Goal: Information Seeking & Learning: Learn about a topic

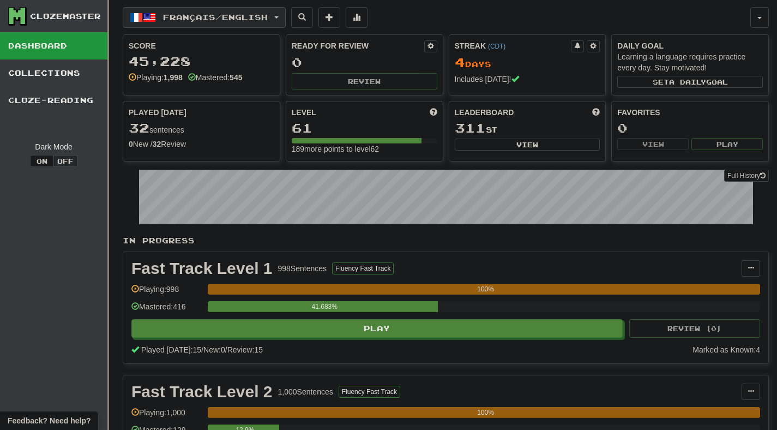
click at [236, 27] on button "Français / English" at bounding box center [204, 17] width 163 height 21
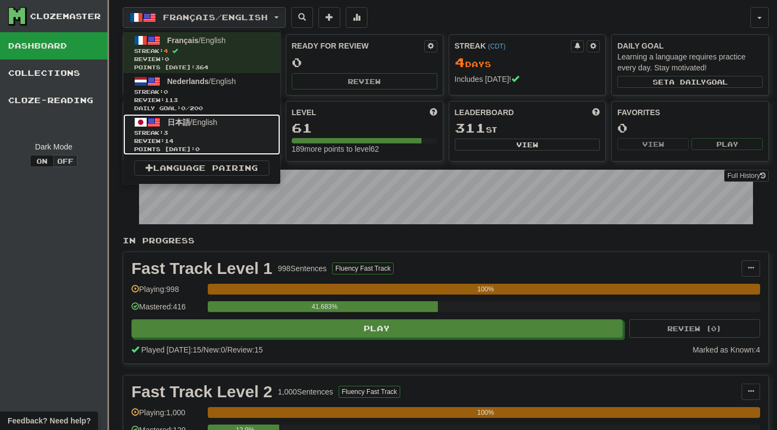
click at [230, 122] on link "日本語 / English Streak: 3 Review: 14 Points today: 0" at bounding box center [201, 134] width 157 height 41
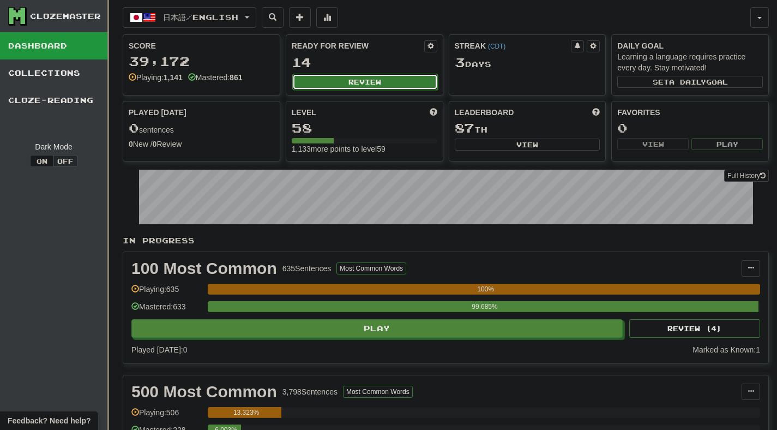
click at [378, 85] on button "Review" at bounding box center [365, 82] width 146 height 16
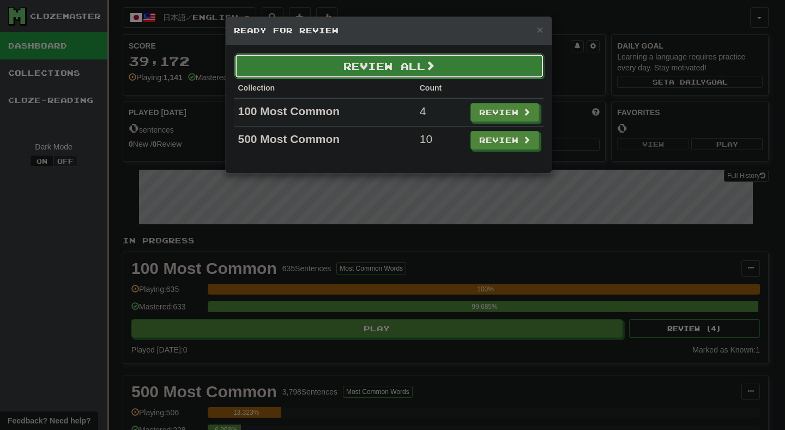
click at [370, 71] on button "Review All" at bounding box center [389, 65] width 310 height 25
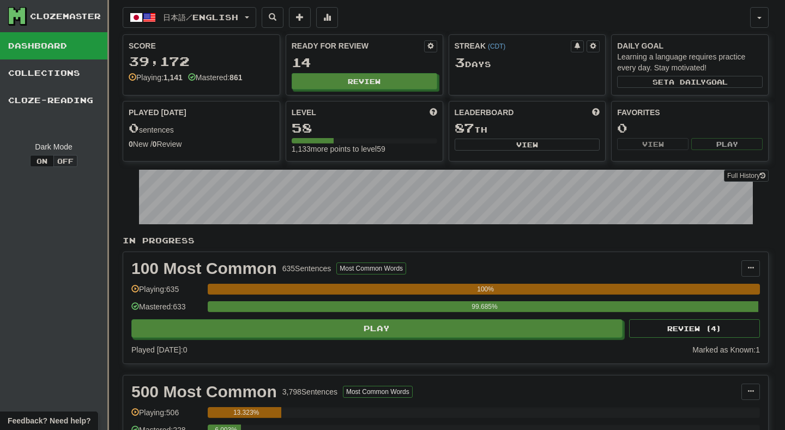
select select "**"
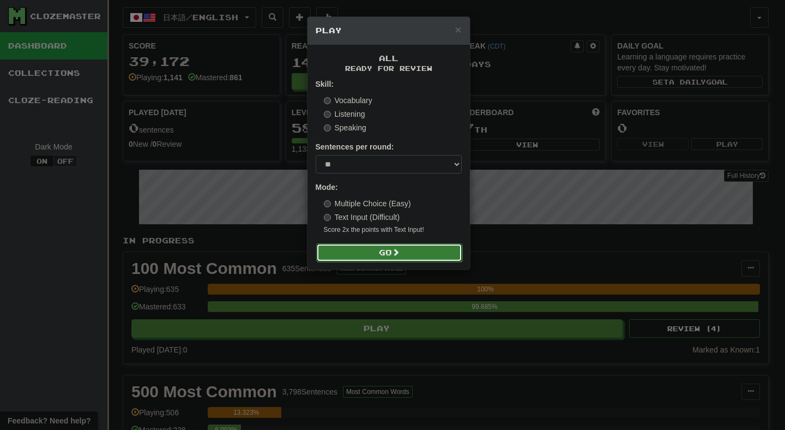
click at [373, 254] on button "Go" at bounding box center [389, 252] width 146 height 19
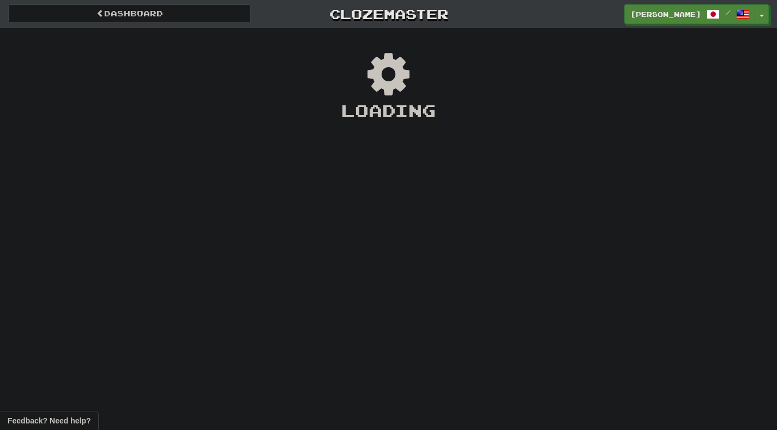
click at [386, 269] on div "Dashboard Clozemaster [PERSON_NAME] / Toggle Dropdown Dashboard Leaderboard Act…" at bounding box center [388, 215] width 777 height 430
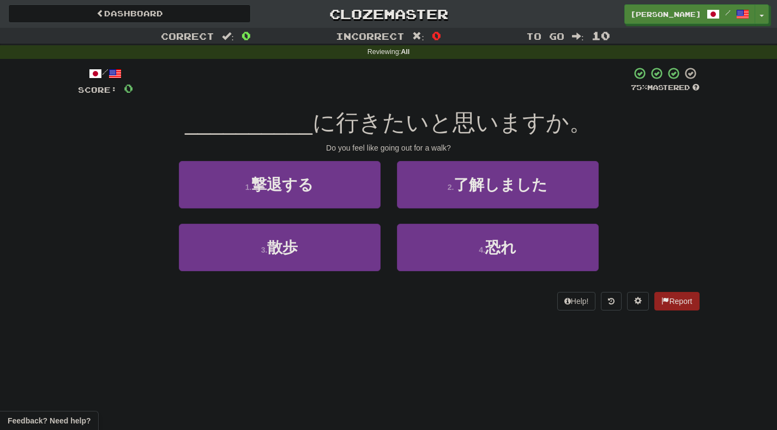
click at [394, 316] on div "/ Score: 0 75 % Mastered __________ に行きたいと思いますか。 Do you feel like going out for…" at bounding box center [389, 192] width 622 height 267
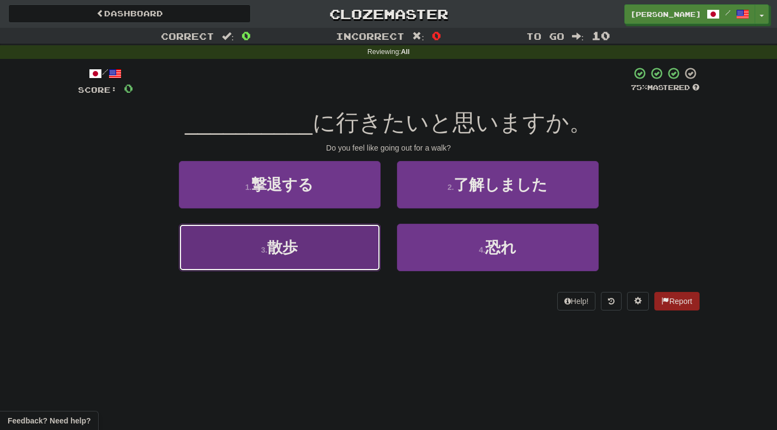
click at [360, 245] on button "3 . 散歩" at bounding box center [280, 247] width 202 height 47
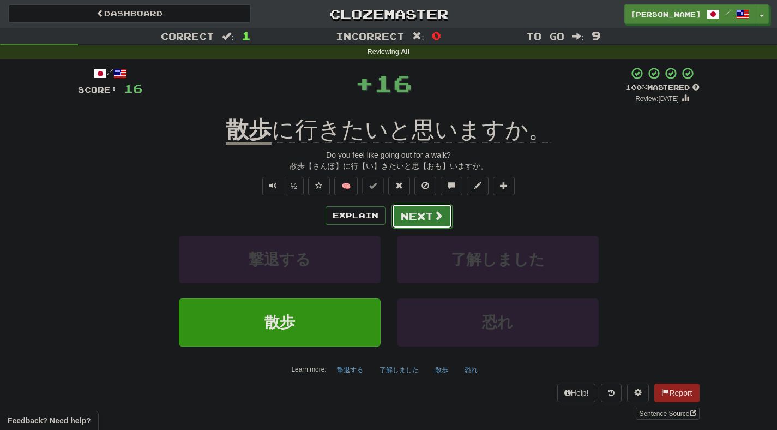
click at [409, 225] on button "Next" at bounding box center [421, 215] width 61 height 25
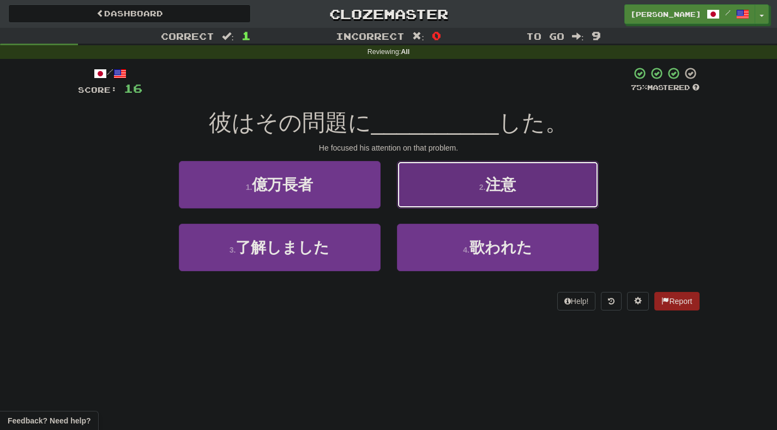
click at [449, 192] on button "2 . 注意" at bounding box center [498, 184] width 202 height 47
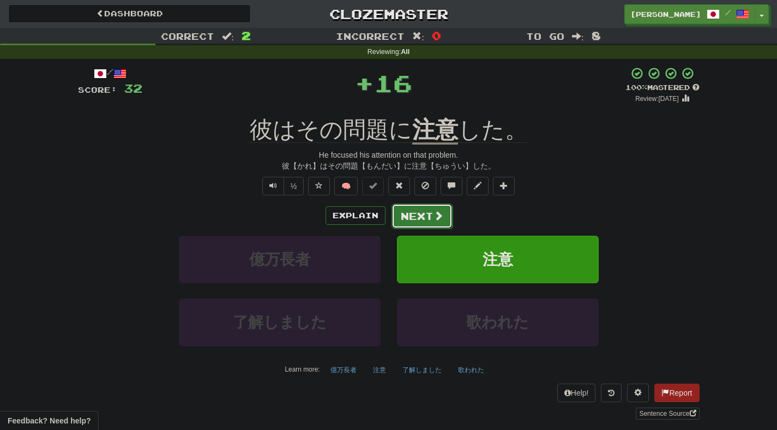
click at [407, 226] on button "Next" at bounding box center [421, 215] width 61 height 25
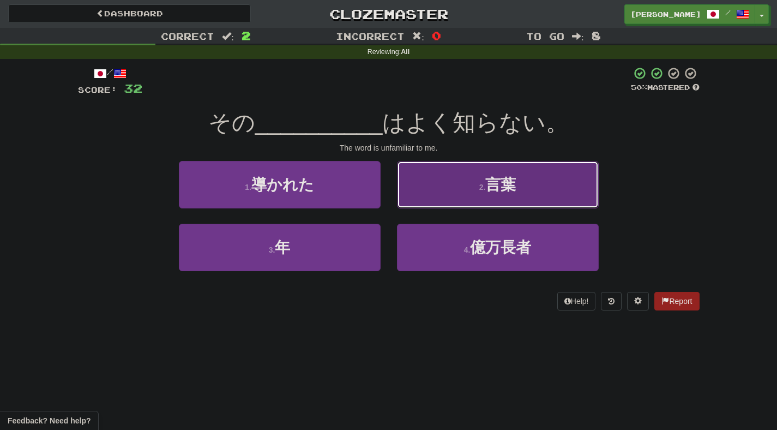
click at [429, 189] on button "2 . 言葉" at bounding box center [498, 184] width 202 height 47
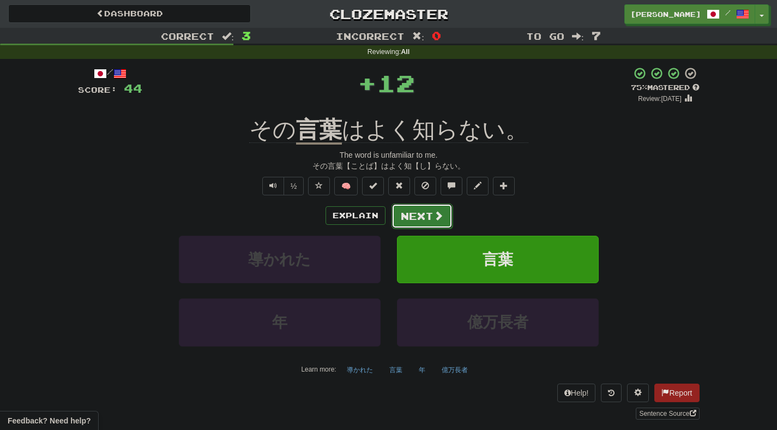
click at [415, 221] on button "Next" at bounding box center [421, 215] width 61 height 25
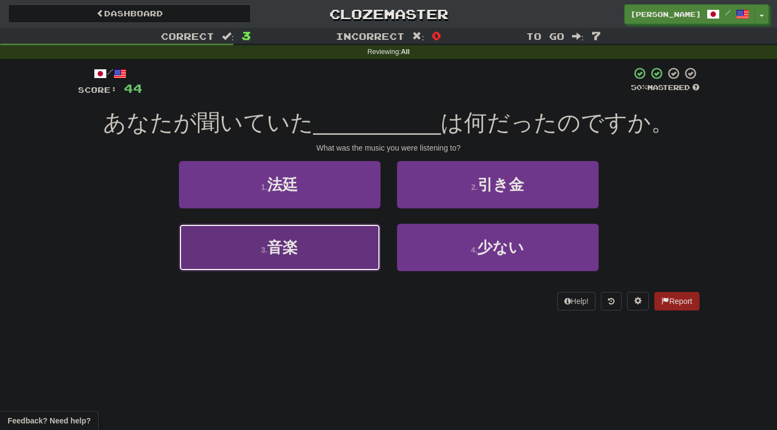
click at [364, 253] on button "3 . 音楽" at bounding box center [280, 247] width 202 height 47
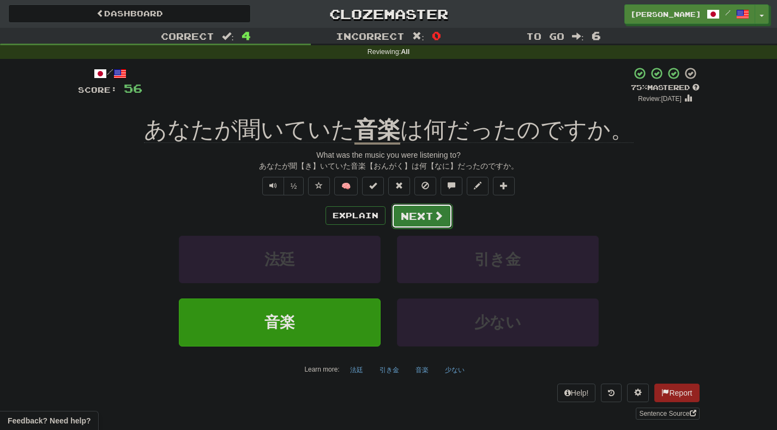
click at [406, 219] on button "Next" at bounding box center [421, 215] width 61 height 25
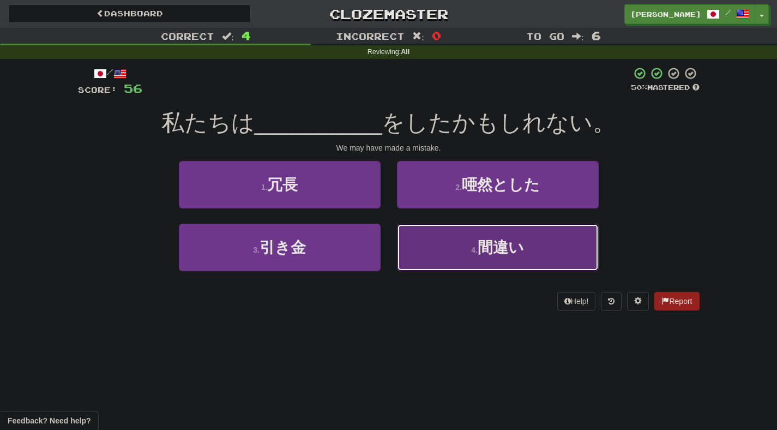
click at [430, 260] on button "4 . 間違い" at bounding box center [498, 247] width 202 height 47
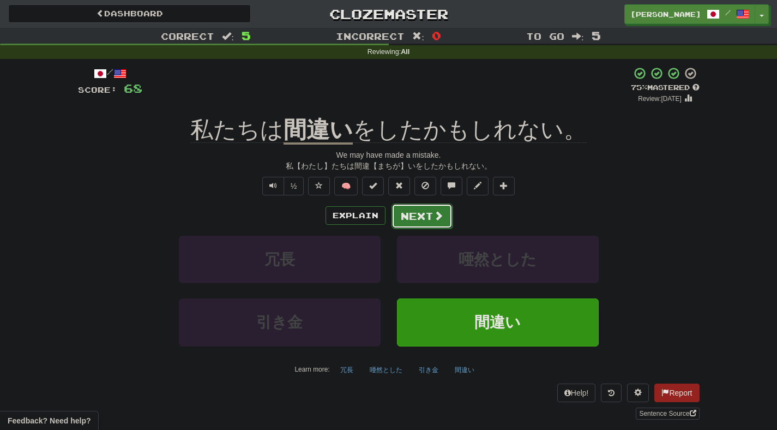
click at [426, 214] on button "Next" at bounding box center [421, 215] width 61 height 25
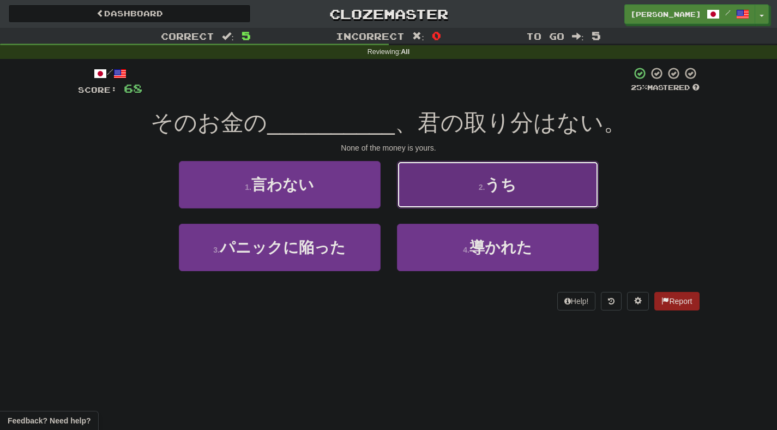
click at [454, 207] on button "2 . うち" at bounding box center [498, 184] width 202 height 47
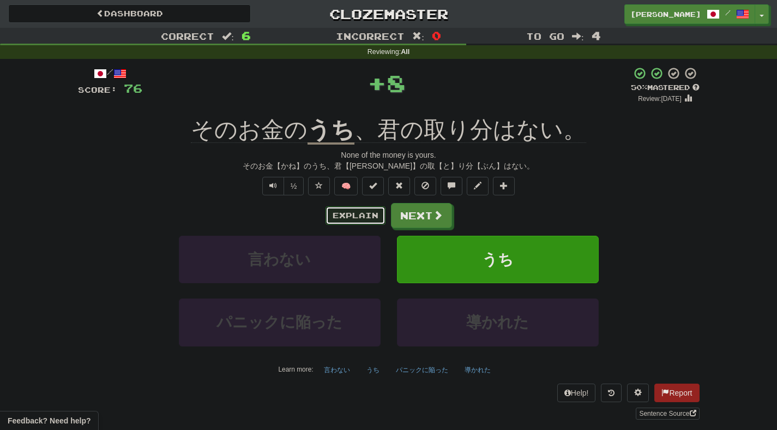
click at [378, 220] on button "Explain" at bounding box center [356, 215] width 60 height 19
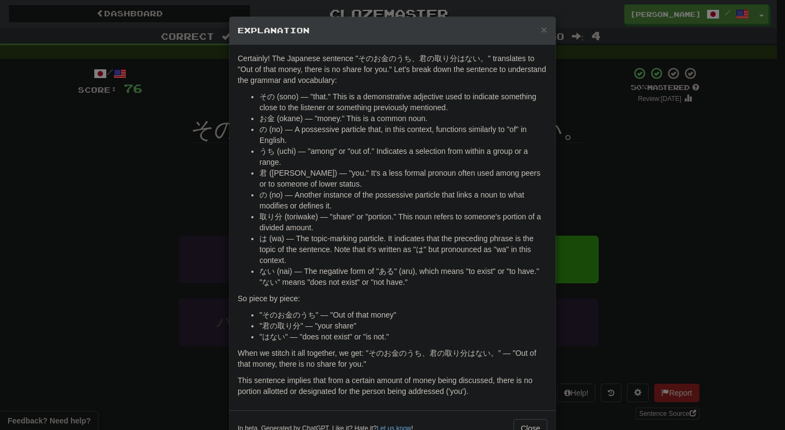
click at [596, 195] on div "× Explanation Certainly! The Japanese sentence "そのお金のうち、君の取り分はない。" translates t…" at bounding box center [392, 215] width 785 height 430
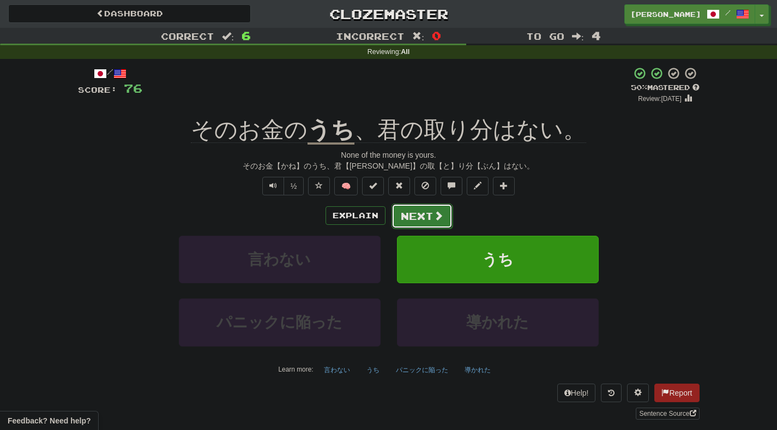
click at [439, 215] on span at bounding box center [438, 215] width 10 height 10
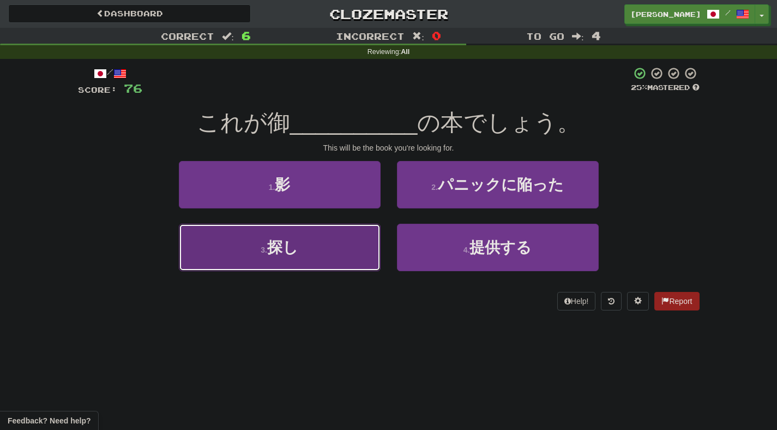
click at [371, 251] on button "3 . 探し" at bounding box center [280, 247] width 202 height 47
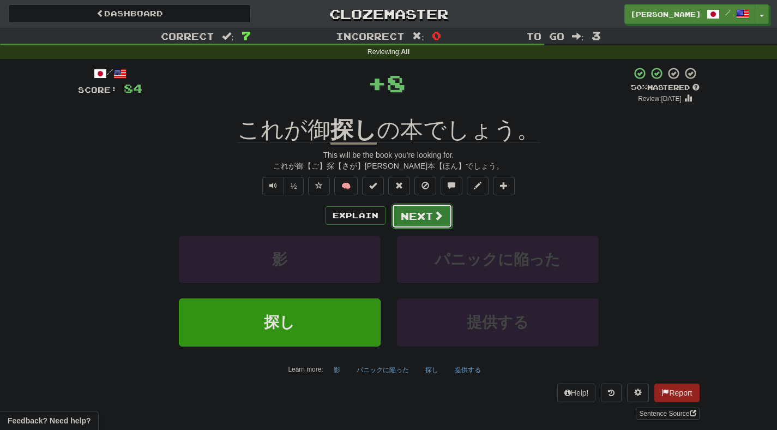
click at [407, 211] on button "Next" at bounding box center [421, 215] width 61 height 25
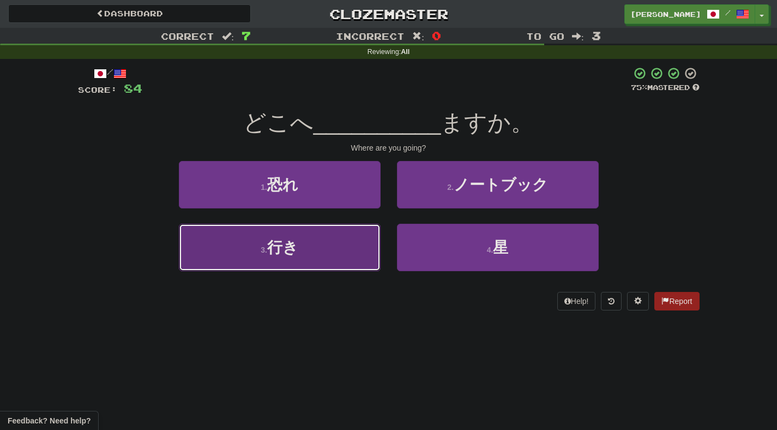
click at [346, 242] on button "3 . 行き" at bounding box center [280, 247] width 202 height 47
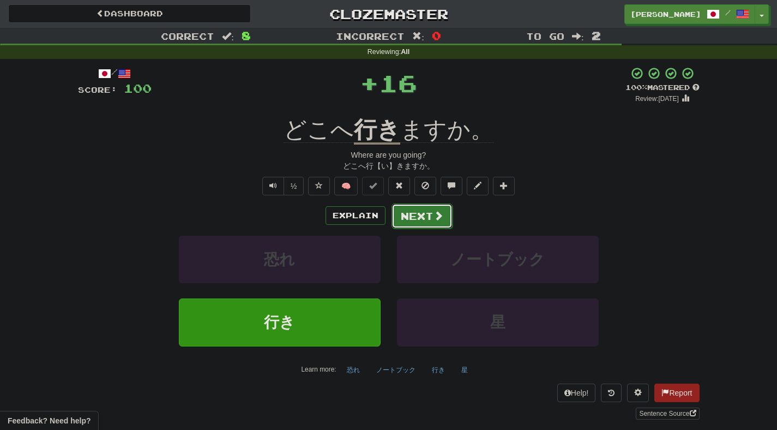
click at [424, 213] on button "Next" at bounding box center [421, 215] width 61 height 25
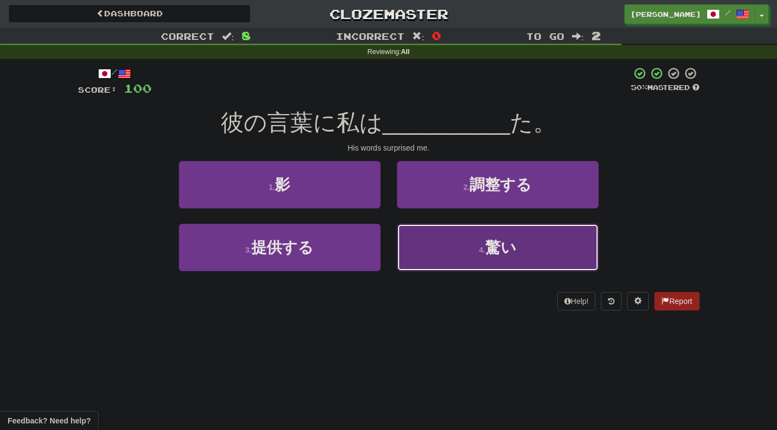
click at [425, 245] on button "4 . 驚い" at bounding box center [498, 247] width 202 height 47
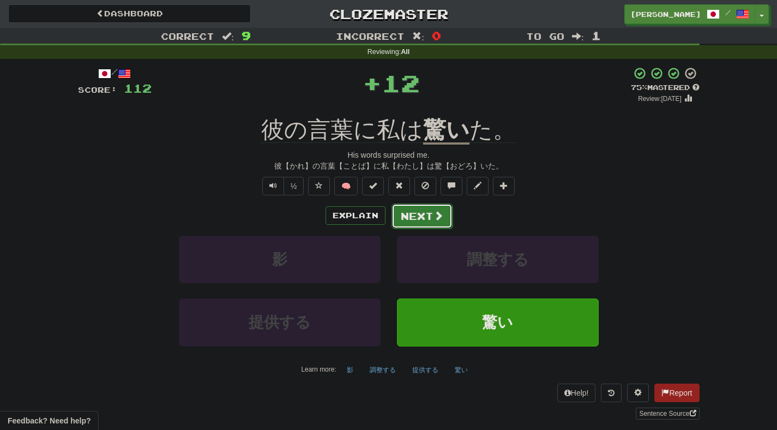
click at [421, 219] on button "Next" at bounding box center [421, 215] width 61 height 25
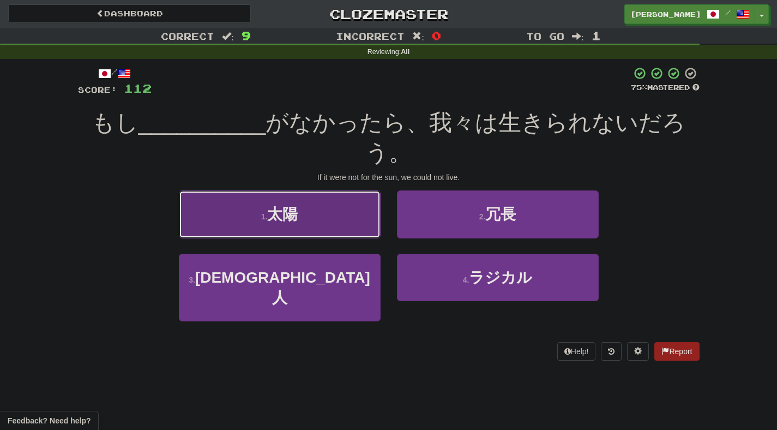
click at [354, 194] on button "1 . 太陽" at bounding box center [280, 213] width 202 height 47
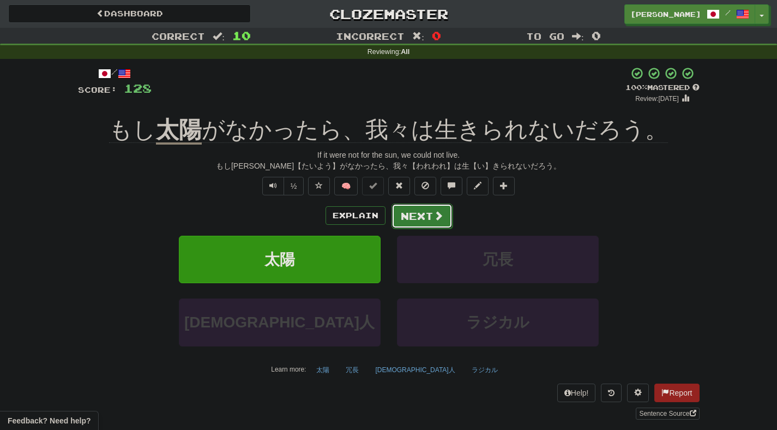
click at [430, 222] on button "Next" at bounding box center [421, 215] width 61 height 25
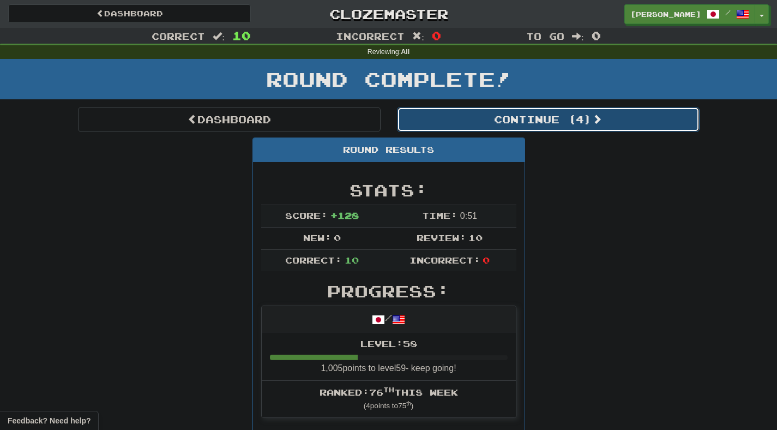
click at [437, 107] on button "Continue ( 4 )" at bounding box center [548, 119] width 303 height 25
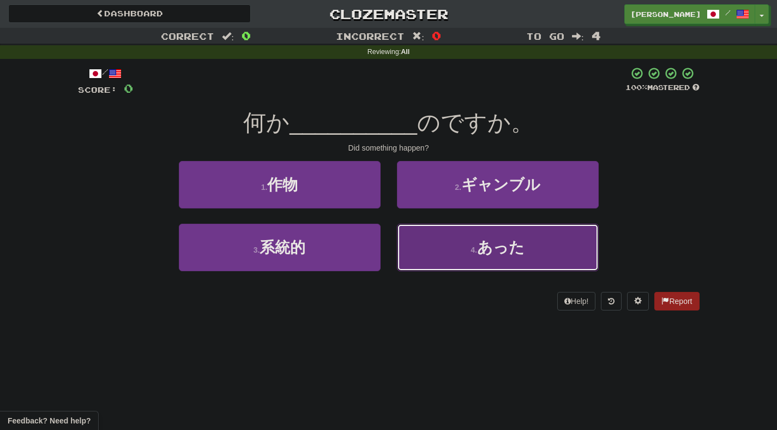
click at [415, 258] on button "4 . あった" at bounding box center [498, 247] width 202 height 47
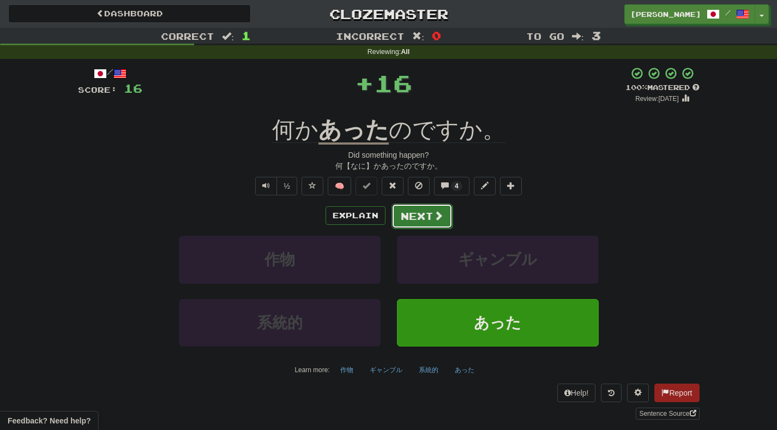
click at [412, 219] on button "Next" at bounding box center [421, 215] width 61 height 25
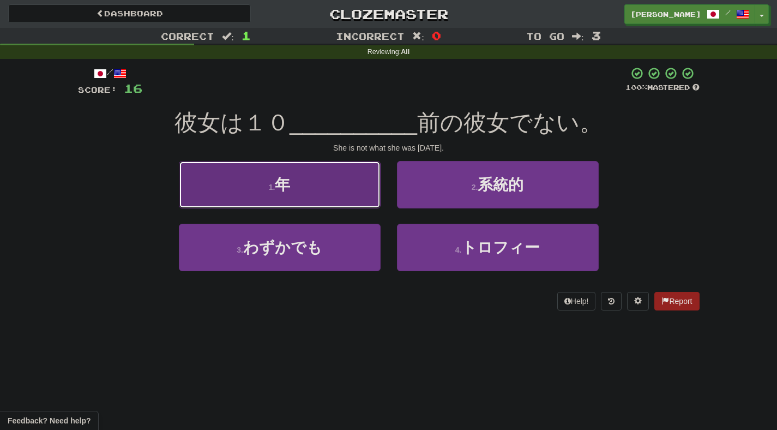
click at [354, 194] on button "1 . 年" at bounding box center [280, 184] width 202 height 47
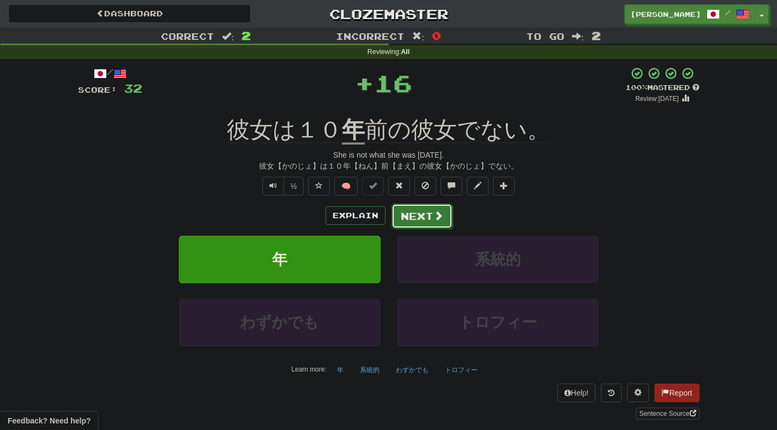
click at [413, 220] on button "Next" at bounding box center [421, 215] width 61 height 25
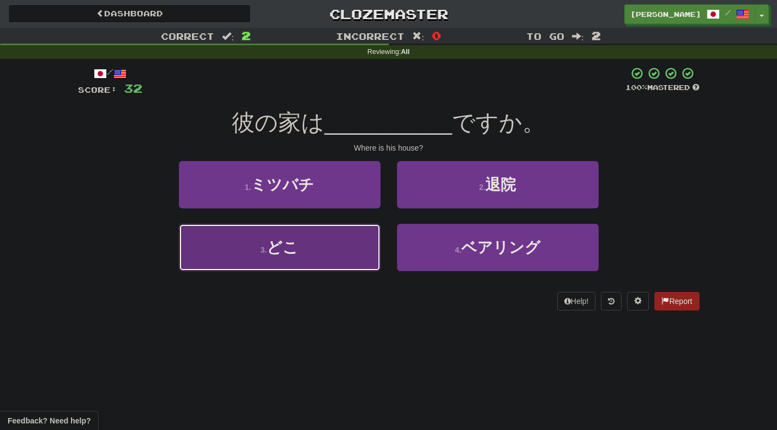
click at [341, 249] on button "3 . どこ" at bounding box center [280, 247] width 202 height 47
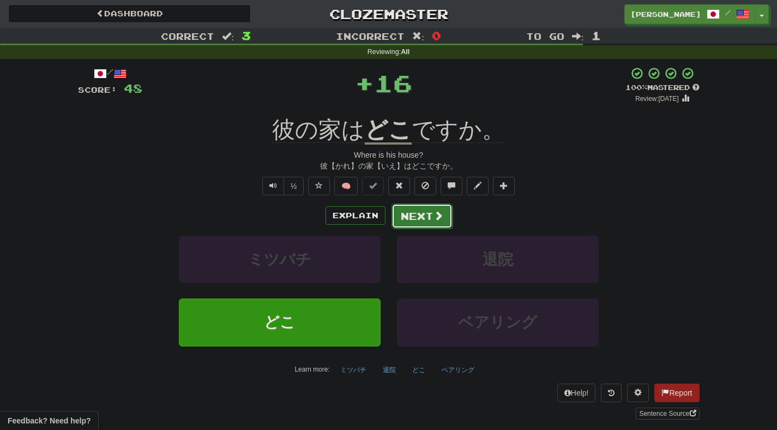
click at [438, 215] on span at bounding box center [438, 215] width 10 height 10
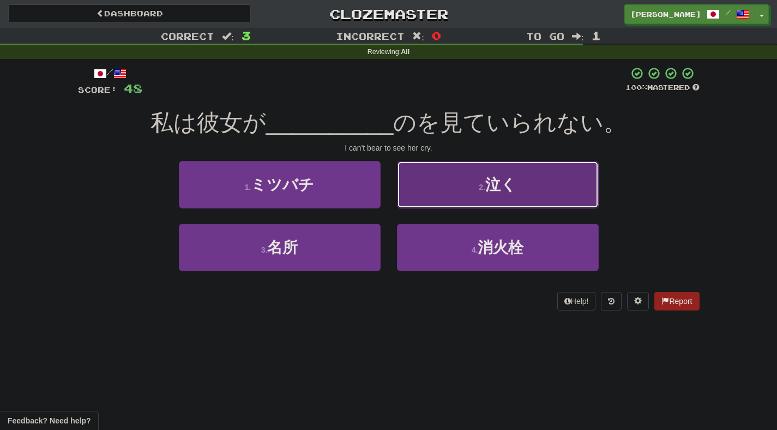
click at [423, 188] on button "2 . 泣く" at bounding box center [498, 184] width 202 height 47
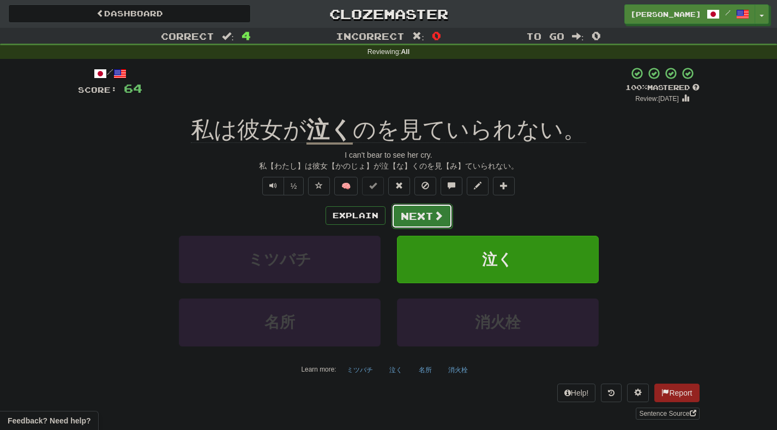
click at [427, 212] on button "Next" at bounding box center [421, 215] width 61 height 25
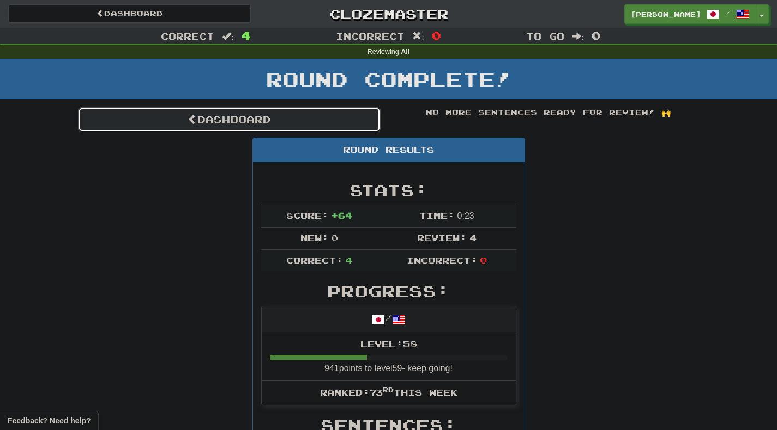
click at [340, 110] on link "Dashboard" at bounding box center [229, 119] width 303 height 25
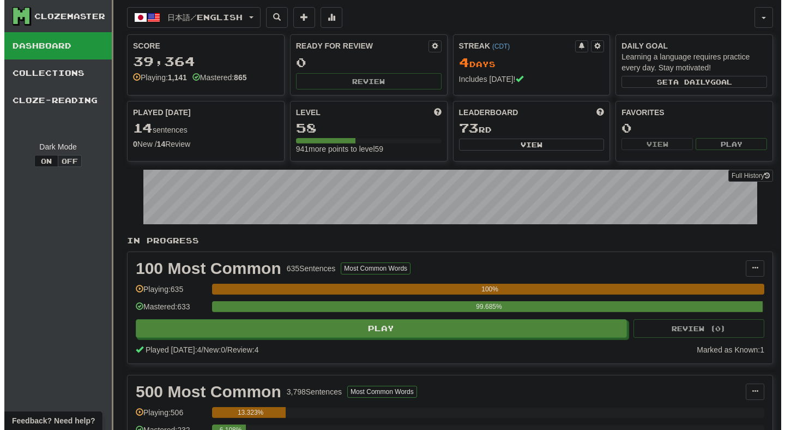
scroll to position [137, 0]
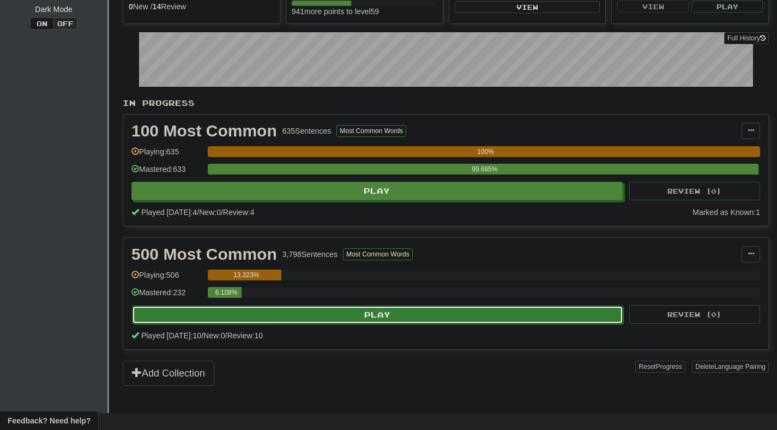
click at [329, 322] on button "Play" at bounding box center [377, 314] width 491 height 19
select select "**"
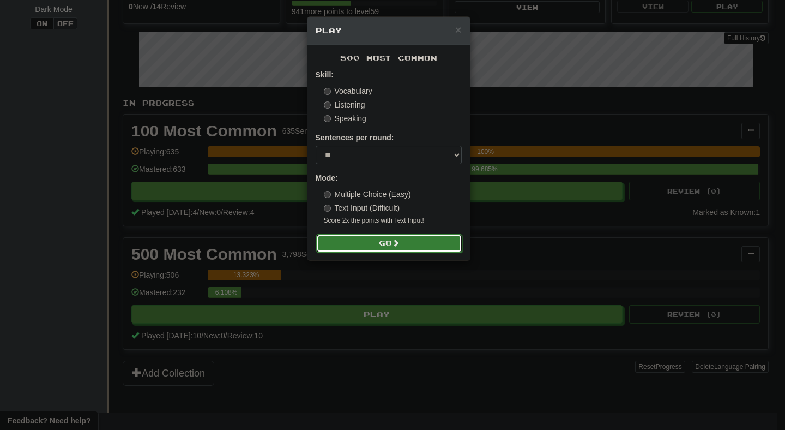
click at [358, 247] on button "Go" at bounding box center [389, 243] width 146 height 19
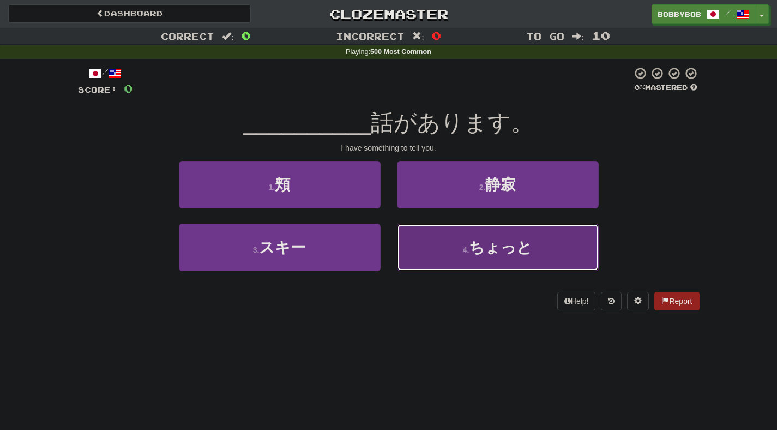
click at [439, 243] on button "4 . ちょっと" at bounding box center [498, 247] width 202 height 47
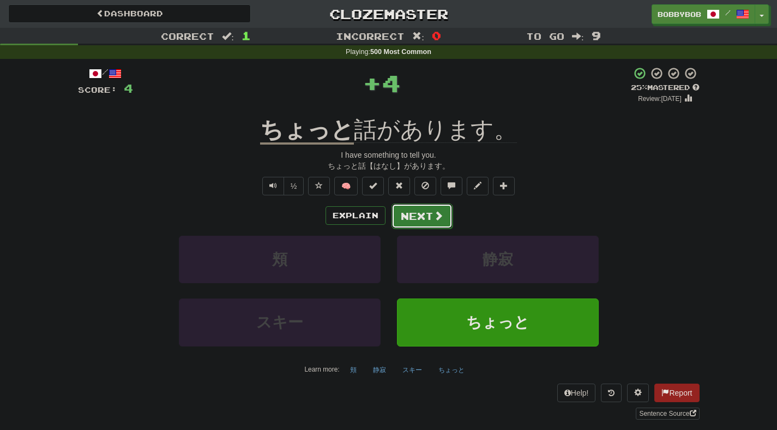
click at [413, 222] on button "Next" at bounding box center [421, 215] width 61 height 25
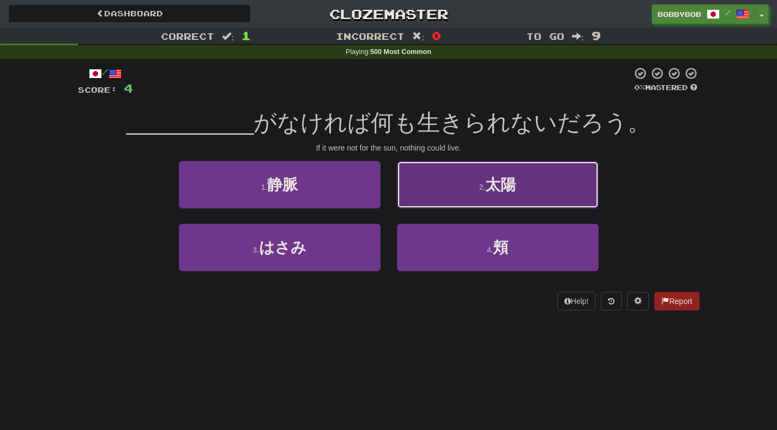
click at [430, 198] on button "2 . [PERSON_NAME]" at bounding box center [498, 184] width 202 height 47
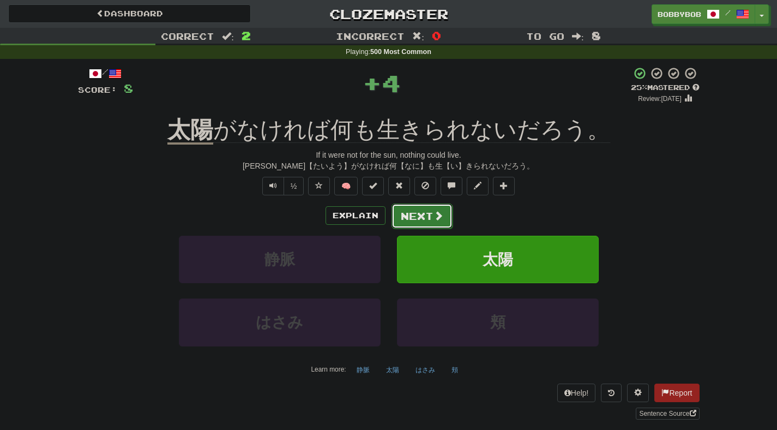
click at [432, 215] on button "Next" at bounding box center [421, 215] width 61 height 25
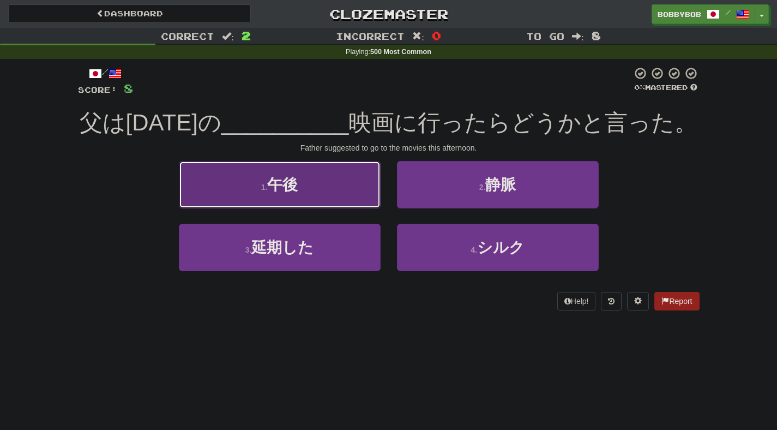
click at [354, 203] on button "1 . 午後" at bounding box center [280, 184] width 202 height 47
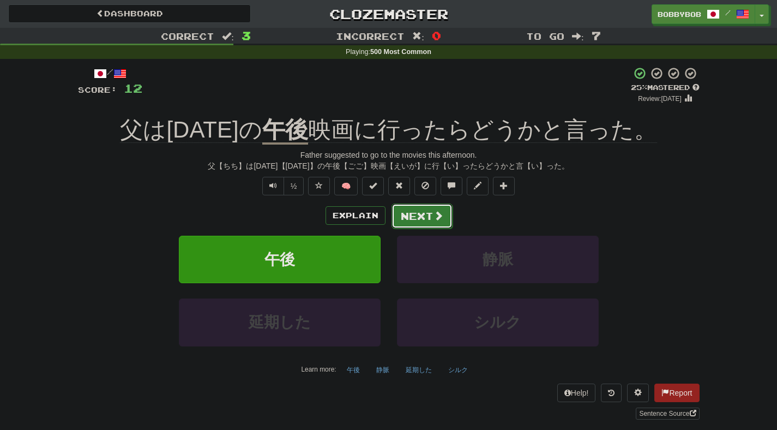
click at [417, 212] on button "Next" at bounding box center [421, 215] width 61 height 25
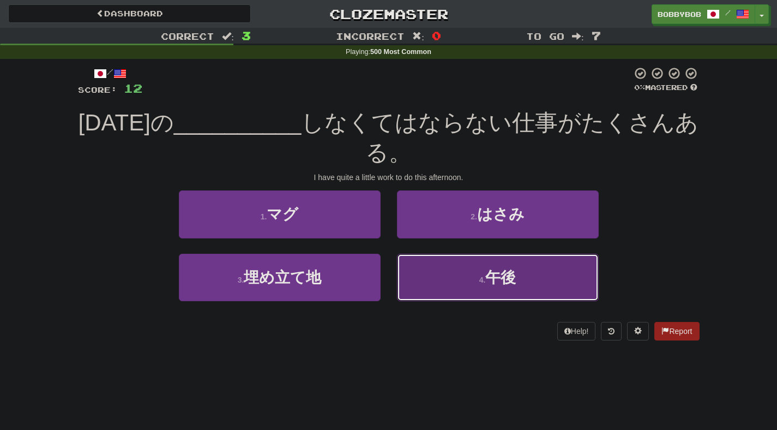
click at [403, 254] on button "4 . 午後" at bounding box center [498, 277] width 202 height 47
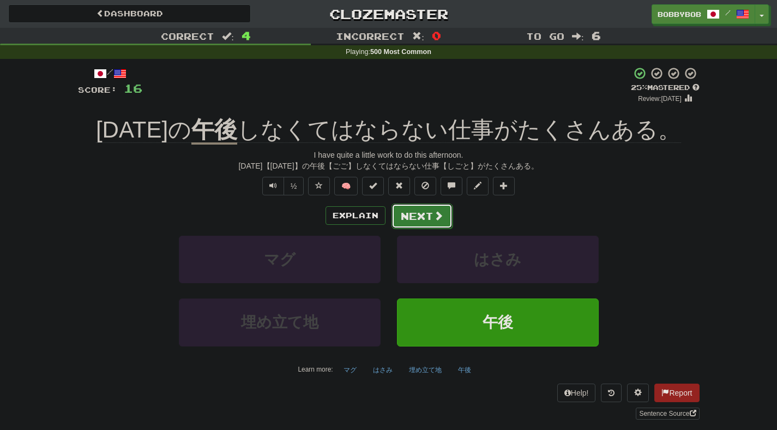
click at [400, 220] on button "Next" at bounding box center [421, 215] width 61 height 25
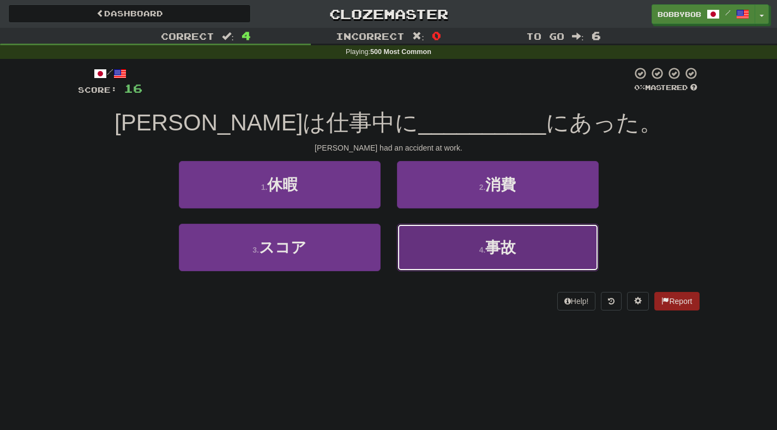
click at [436, 246] on button "4 . 事故" at bounding box center [498, 247] width 202 height 47
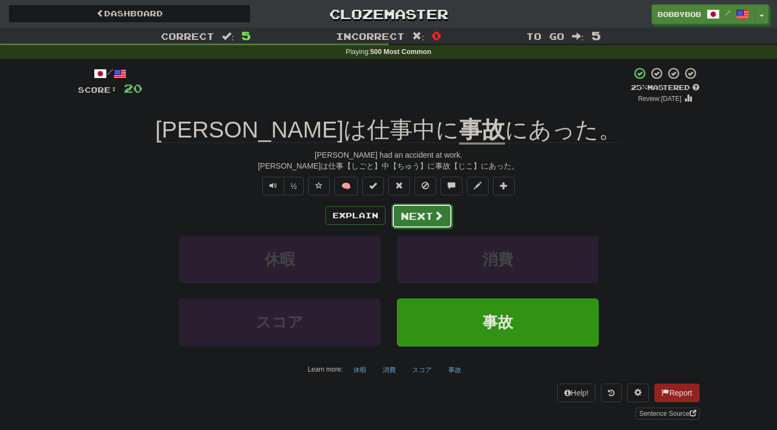
click at [429, 224] on button "Next" at bounding box center [421, 215] width 61 height 25
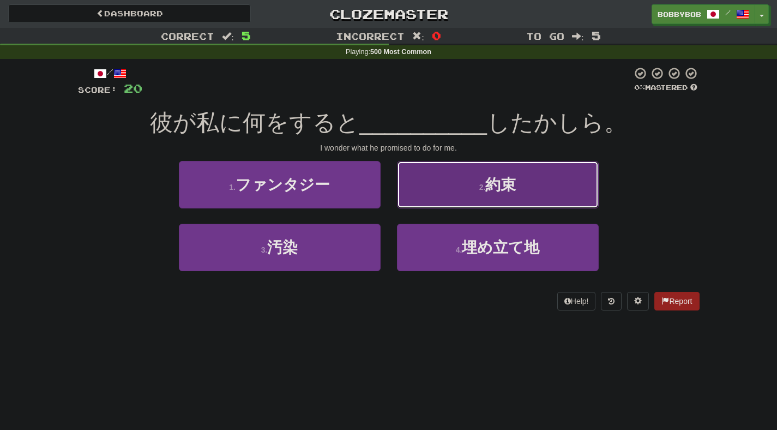
click at [417, 200] on button "2 . 約束" at bounding box center [498, 184] width 202 height 47
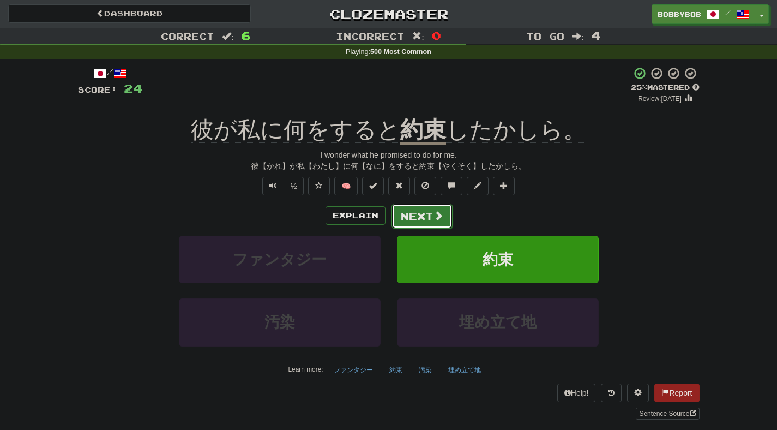
click at [410, 213] on button "Next" at bounding box center [421, 215] width 61 height 25
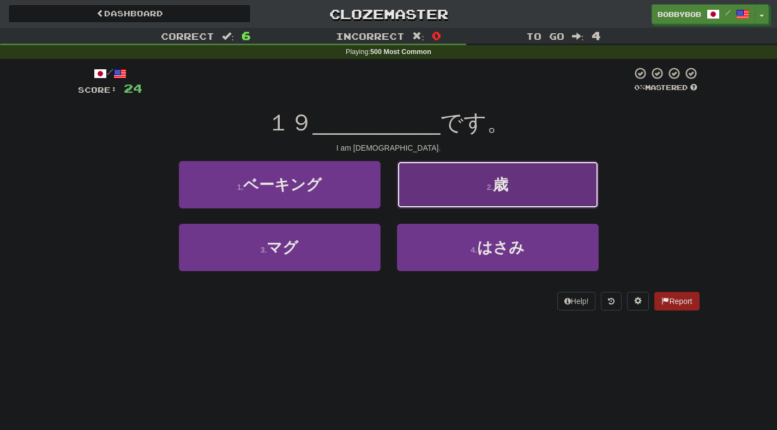
click at [433, 184] on button "2 . 歳" at bounding box center [498, 184] width 202 height 47
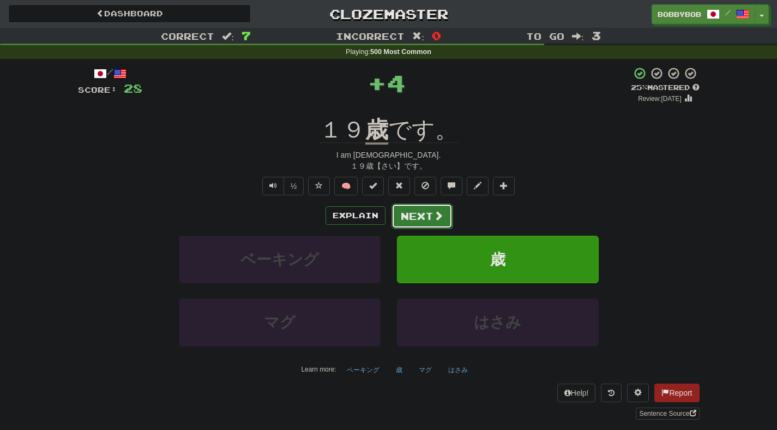
click at [427, 213] on button "Next" at bounding box center [421, 215] width 61 height 25
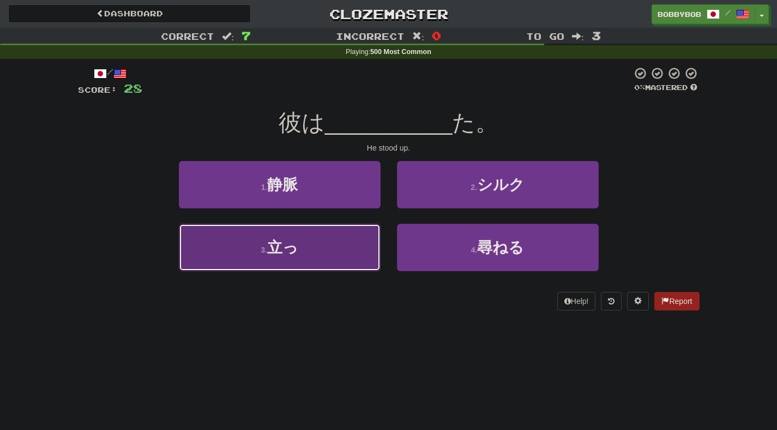
click at [350, 243] on button "3 . 立っ" at bounding box center [280, 247] width 202 height 47
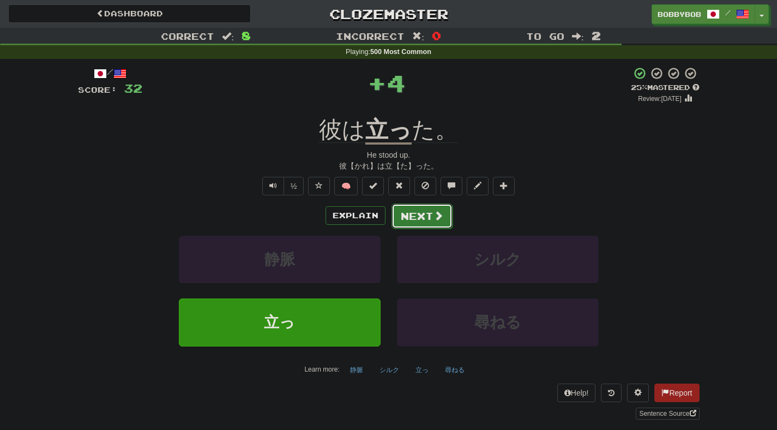
click at [412, 211] on button "Next" at bounding box center [421, 215] width 61 height 25
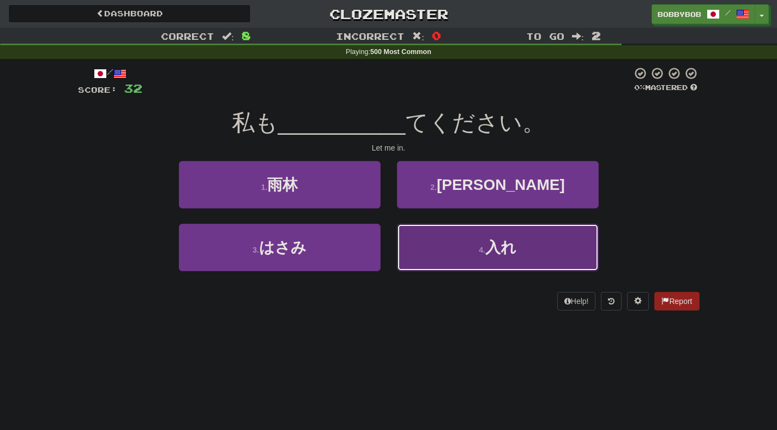
click at [403, 245] on button "4 . 入れ" at bounding box center [498, 247] width 202 height 47
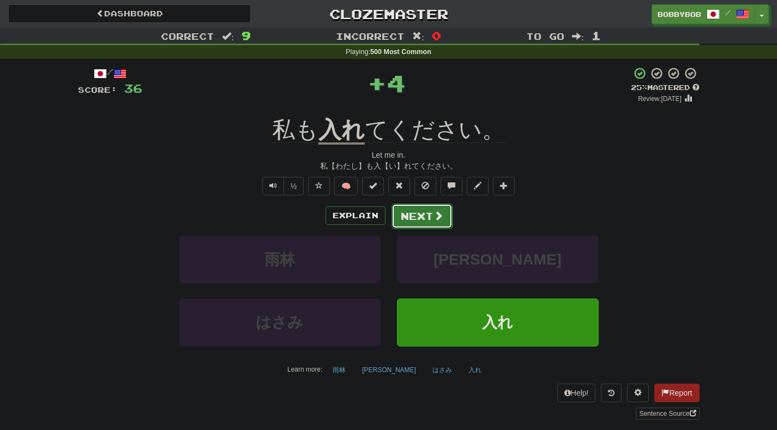
click at [406, 221] on button "Next" at bounding box center [421, 215] width 61 height 25
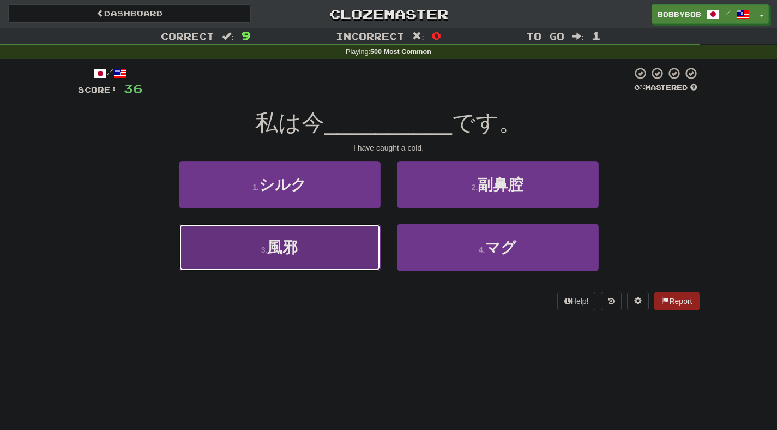
click at [362, 258] on button "3 . 風邪" at bounding box center [280, 247] width 202 height 47
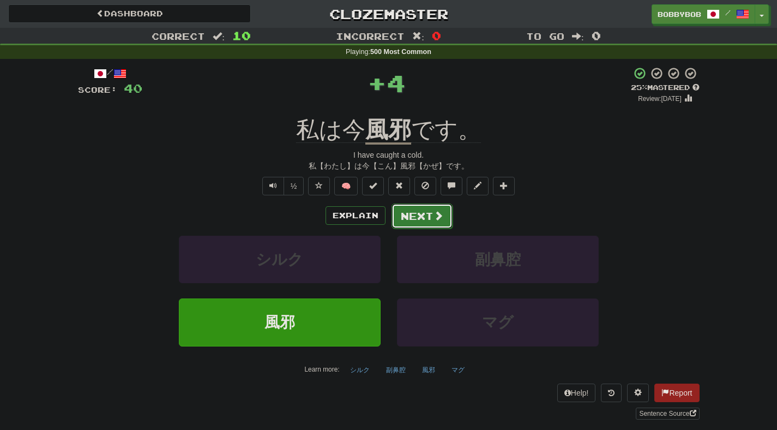
click at [412, 217] on button "Next" at bounding box center [421, 215] width 61 height 25
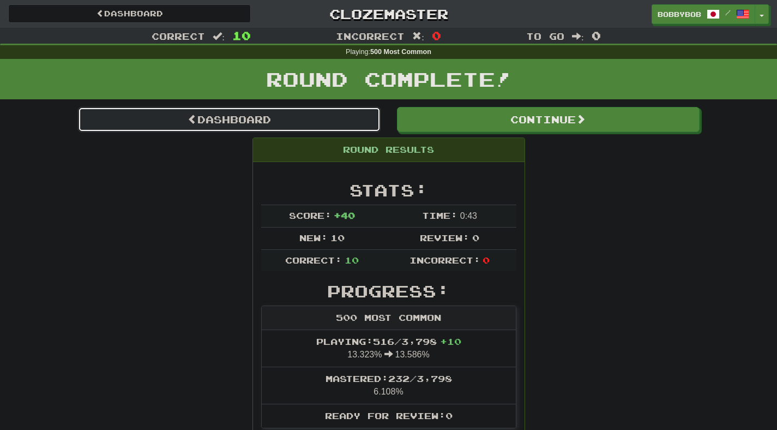
click at [366, 127] on link "Dashboard" at bounding box center [229, 119] width 303 height 25
